Goal: Task Accomplishment & Management: Manage account settings

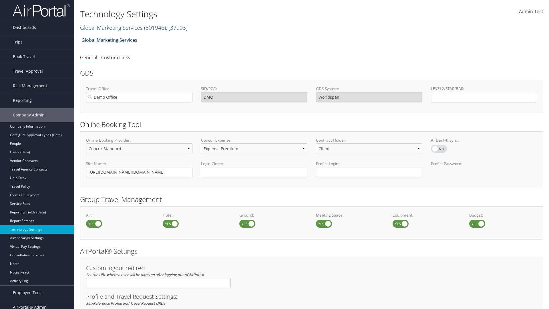
click at [111, 27] on link "Global Marketing Services ( 301946 ) , [ 37903 ]" at bounding box center [134, 28] width 108 height 8
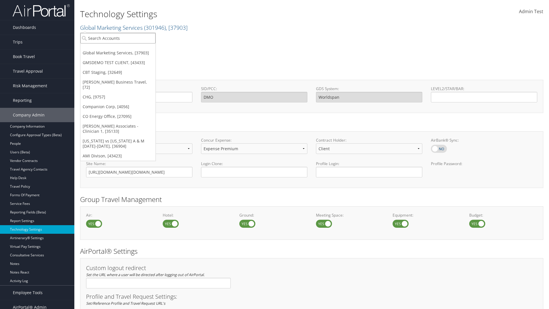
click at [118, 38] on input "search" at bounding box center [117, 38] width 75 height 11
type input "CBTSTG"
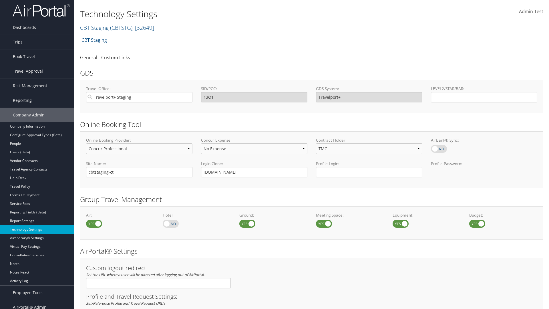
select select "4"
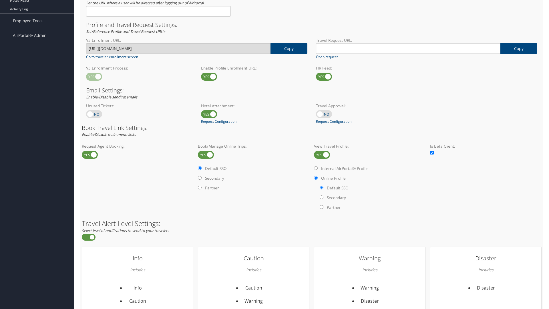
click at [322, 154] on label at bounding box center [322, 155] width 16 height 8
click at [321, 154] on input "checkbox" at bounding box center [319, 155] width 4 height 4
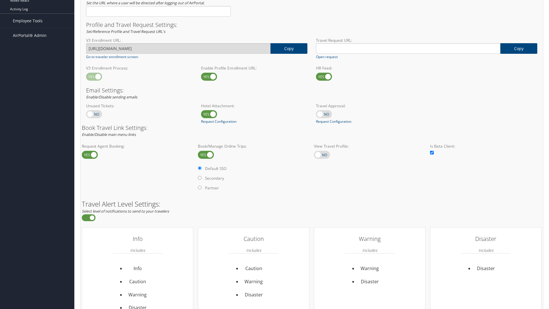
click at [322, 154] on label at bounding box center [322, 155] width 16 height 8
click at [321, 154] on input "checkbox" at bounding box center [319, 155] width 4 height 4
checkbox input "true"
click at [0, 0] on label "Internal AirPortal® Profile" at bounding box center [0, 0] width 0 height 0
click at [0, 0] on input "Internal AirPortal® Profile" at bounding box center [0, 0] width 0 height 0
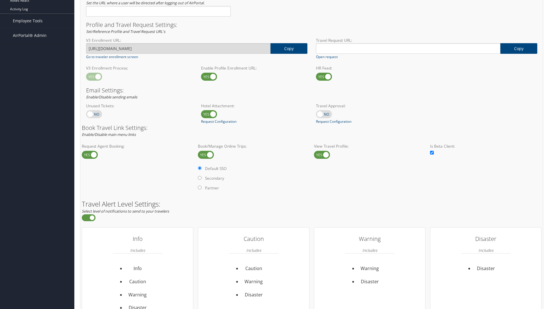
radio input "true"
radio input "false"
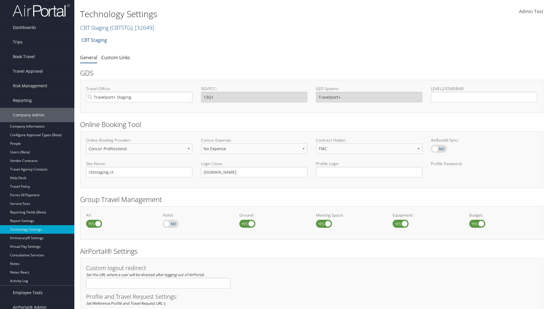
select select "4"
